Goal: Task Accomplishment & Management: Manage account settings

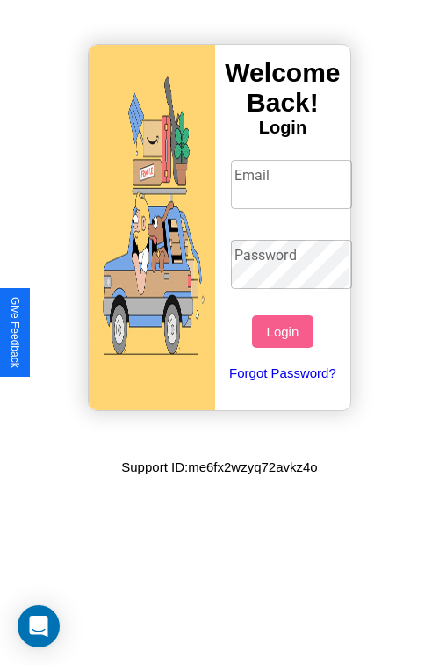
click at [293, 184] on input "Email" at bounding box center [292, 184] width 122 height 49
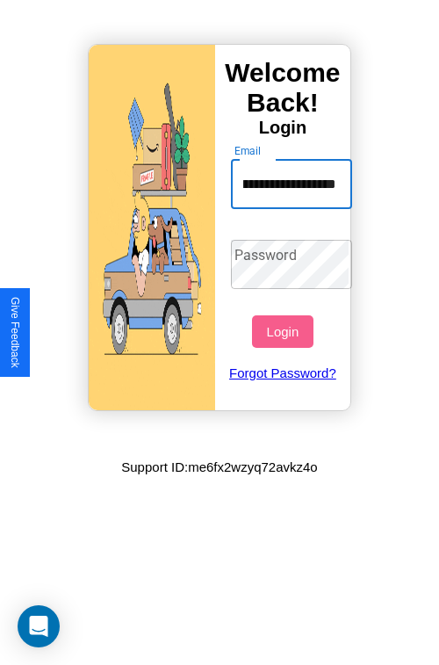
scroll to position [0, 67]
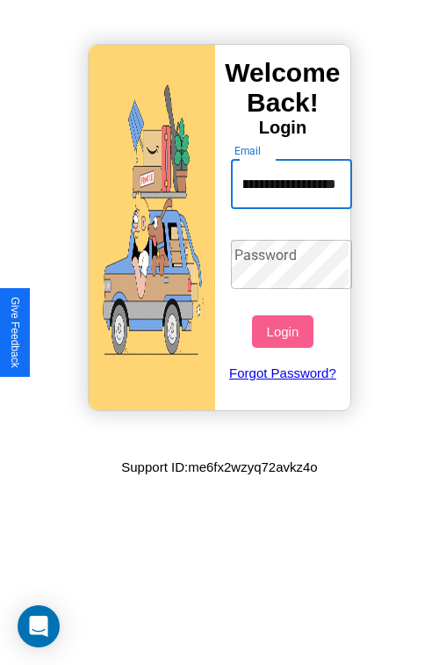
type input "**********"
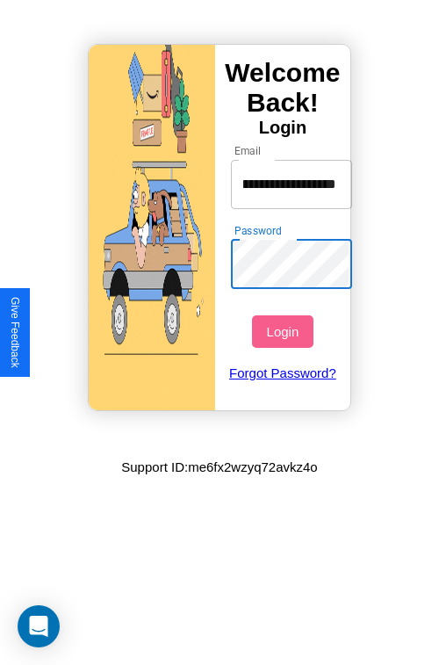
scroll to position [0, 0]
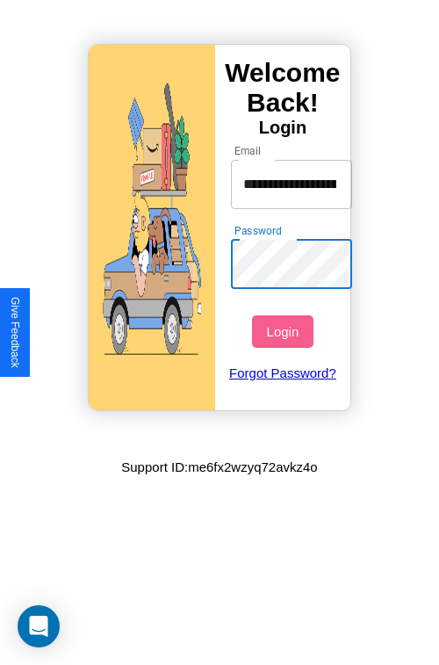
click at [285, 331] on button "Login" at bounding box center [282, 331] width 61 height 32
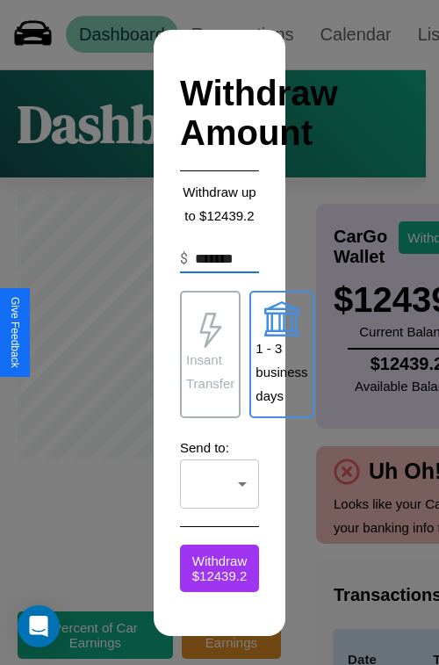
click at [281, 354] on p "1 - 3 business days" at bounding box center [282, 371] width 52 height 71
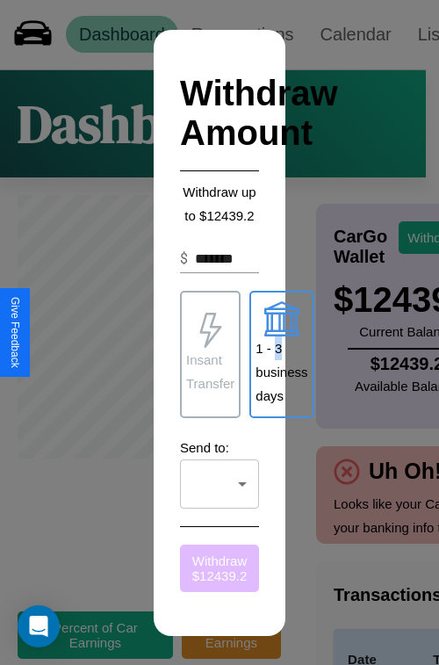
click at [220, 567] on button "Withdraw $ 12439.2" at bounding box center [219, 567] width 79 height 47
